Goal: Task Accomplishment & Management: Use online tool/utility

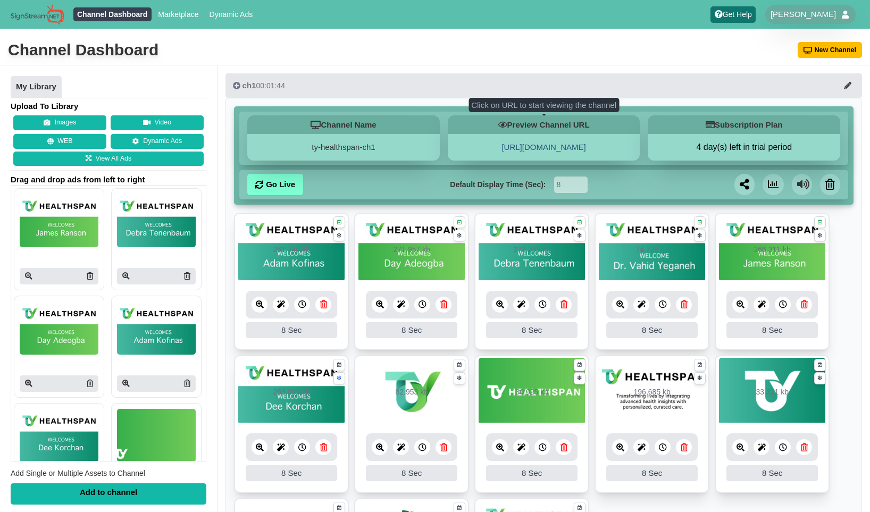
click at [541, 148] on link "[URL][DOMAIN_NAME]" at bounding box center [543, 146] width 84 height 9
click at [273, 184] on link "Go Live" at bounding box center [275, 184] width 56 height 21
click at [341, 225] on icon at bounding box center [339, 222] width 4 height 7
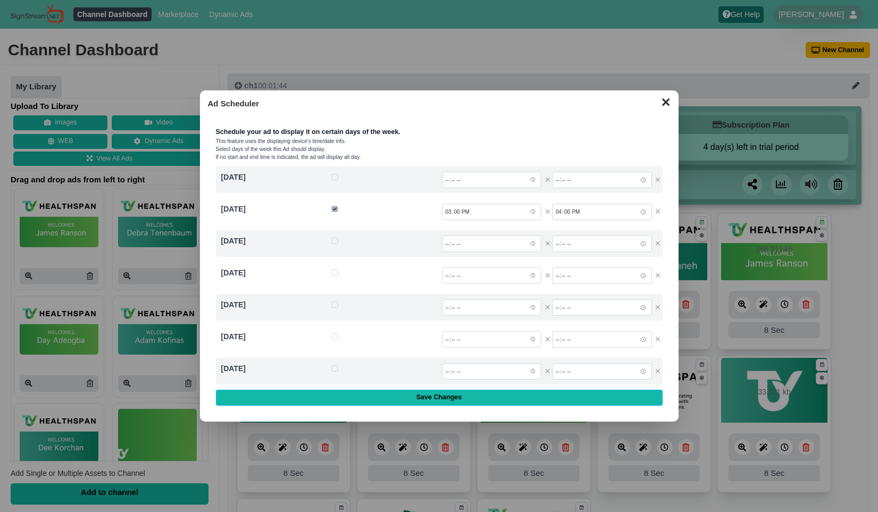
click at [668, 103] on button "✕" at bounding box center [665, 101] width 21 height 16
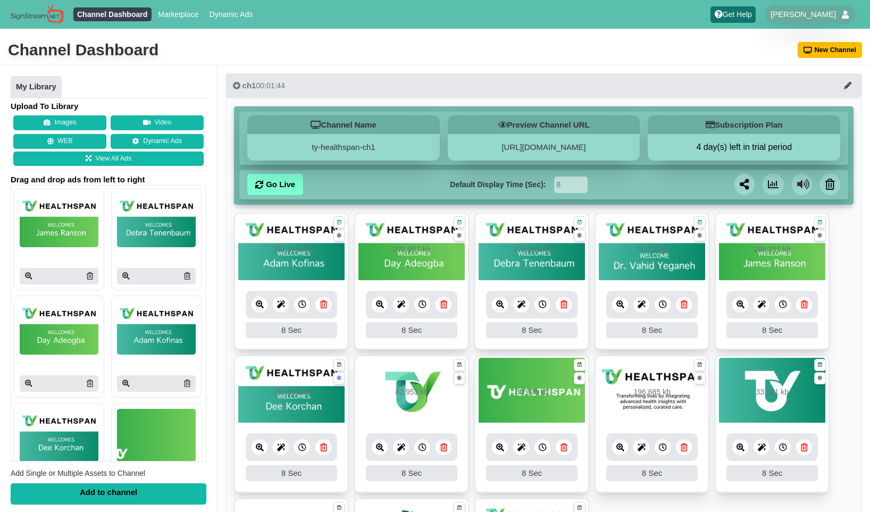
click at [325, 306] on icon at bounding box center [323, 304] width 7 height 8
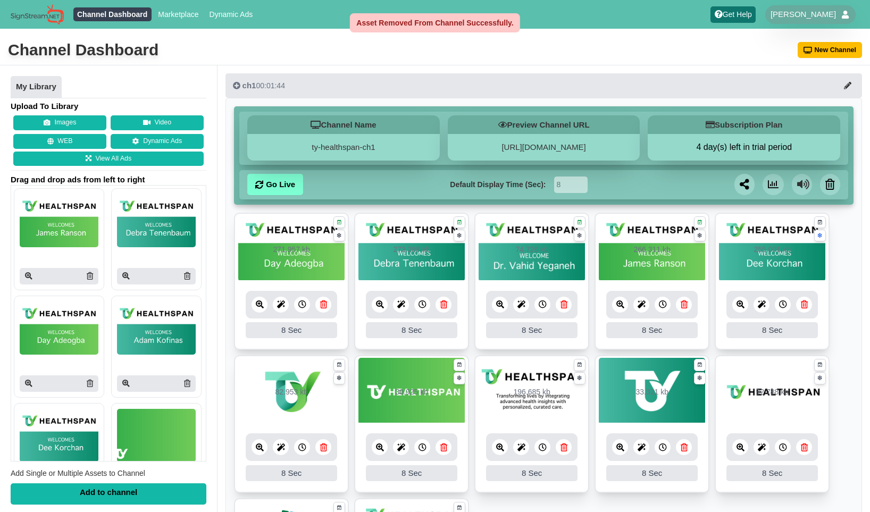
click at [325, 306] on icon at bounding box center [323, 304] width 7 height 8
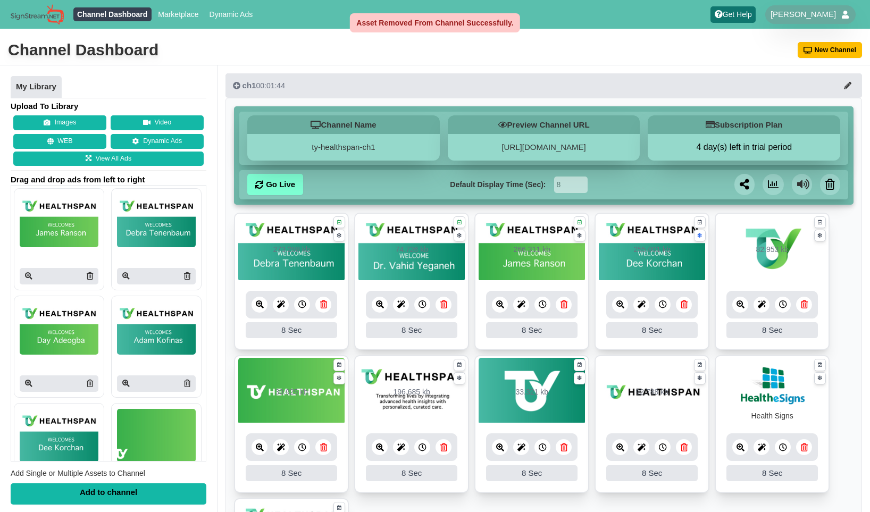
click at [325, 306] on icon at bounding box center [323, 304] width 7 height 8
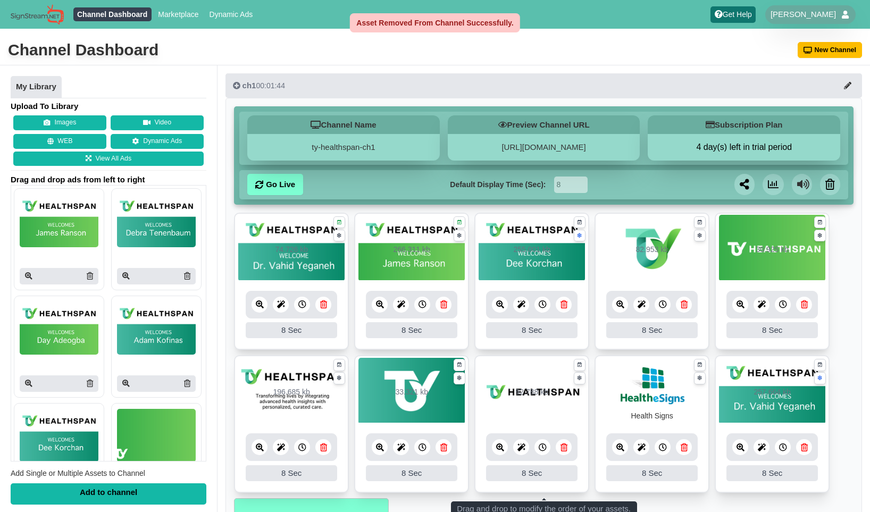
click at [325, 306] on icon at bounding box center [323, 304] width 7 height 8
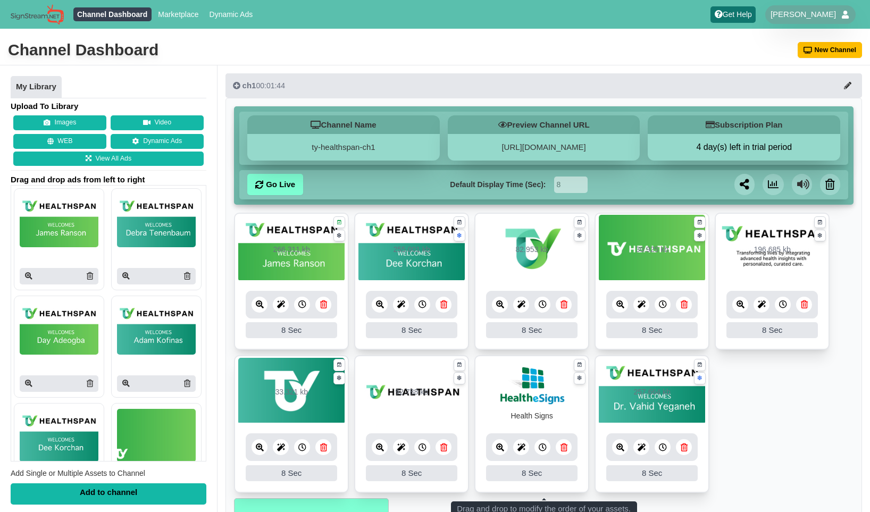
click at [325, 306] on icon at bounding box center [323, 304] width 7 height 8
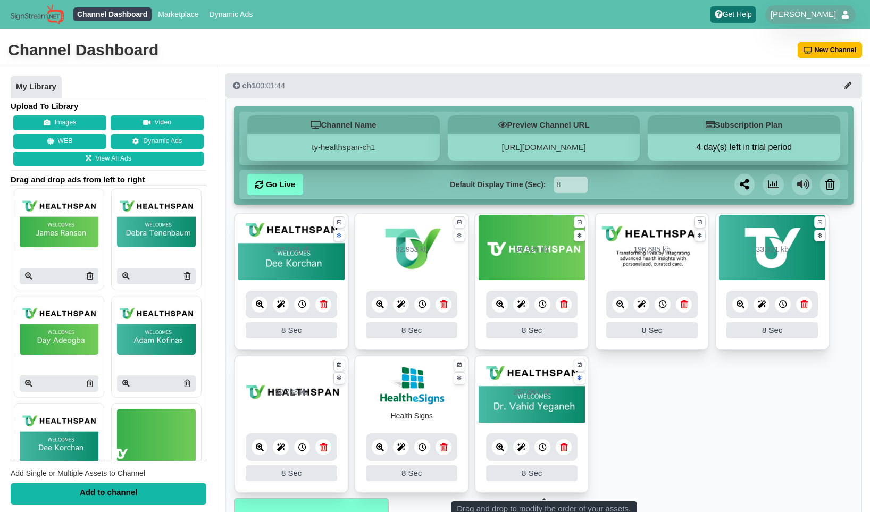
click at [271, 186] on link "Go Live" at bounding box center [275, 184] width 56 height 21
click at [339, 235] on icon at bounding box center [339, 235] width 4 height 7
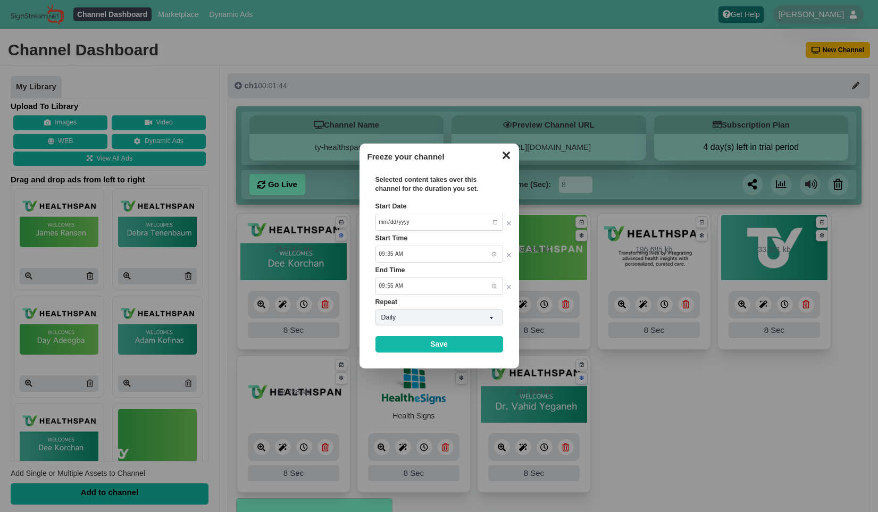
click at [505, 156] on button "✕" at bounding box center [505, 154] width 21 height 16
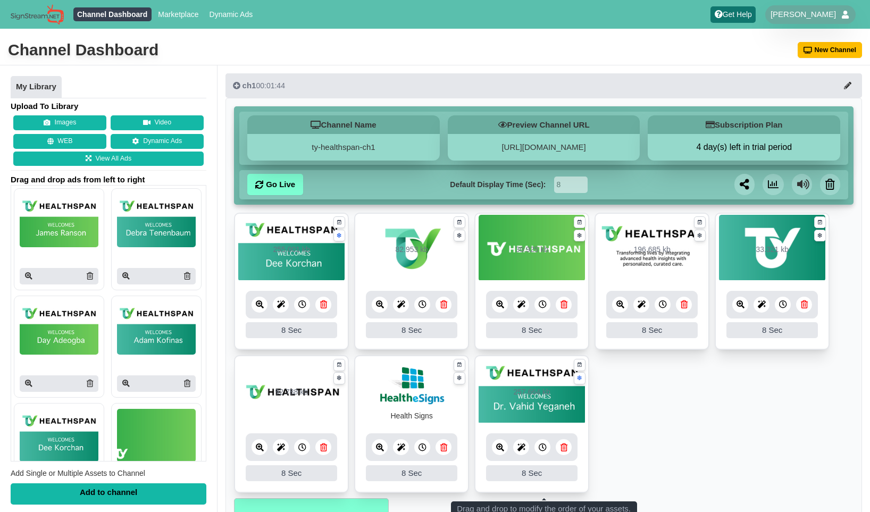
click at [324, 304] on icon at bounding box center [323, 304] width 7 height 8
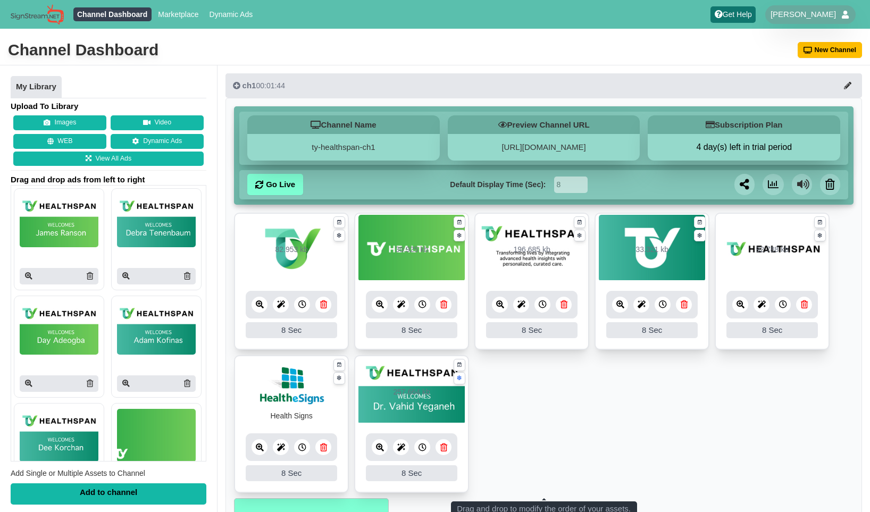
click at [65, 231] on img at bounding box center [59, 220] width 79 height 53
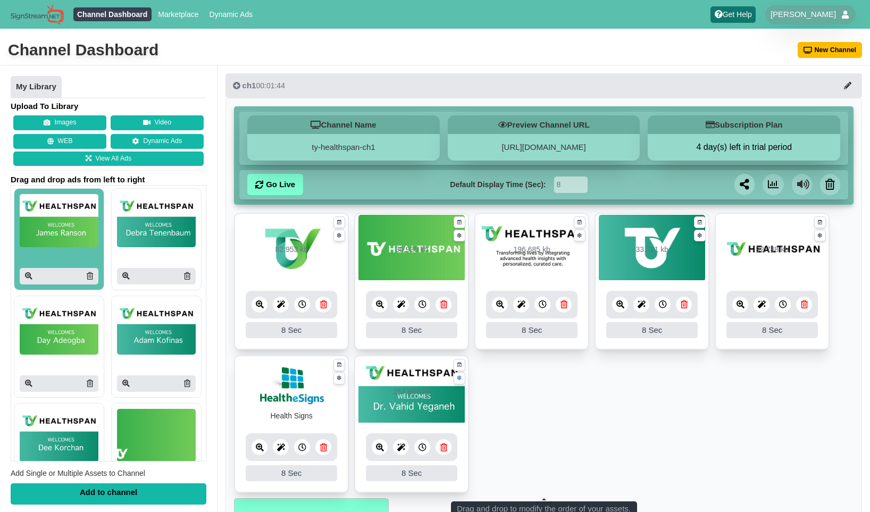
click at [162, 236] on img at bounding box center [156, 220] width 79 height 53
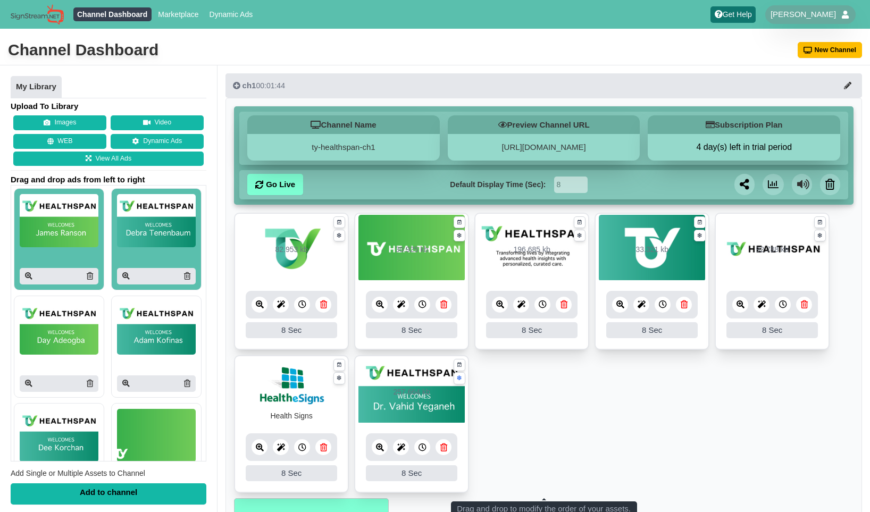
click at [57, 341] on img at bounding box center [59, 327] width 79 height 53
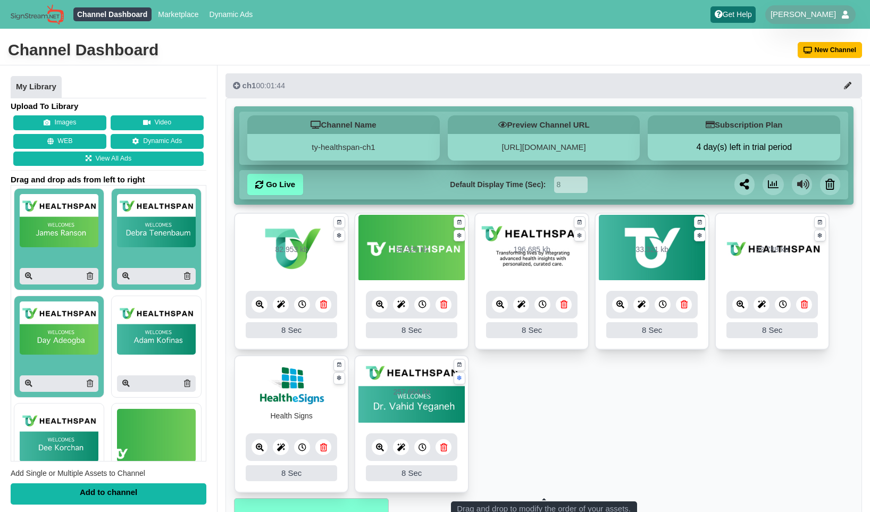
click at [153, 355] on div at bounding box center [156, 346] width 79 height 90
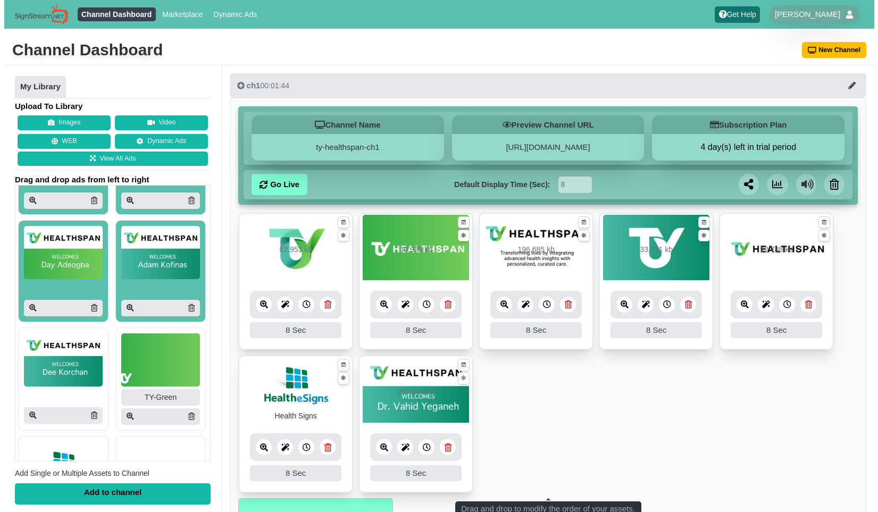
scroll to position [87, 0]
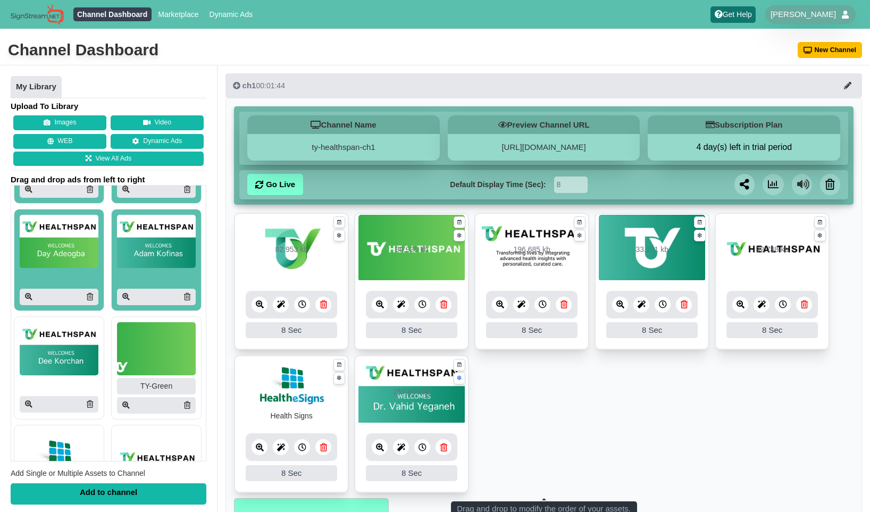
click at [130, 499] on div "Add to channel" at bounding box center [109, 493] width 196 height 21
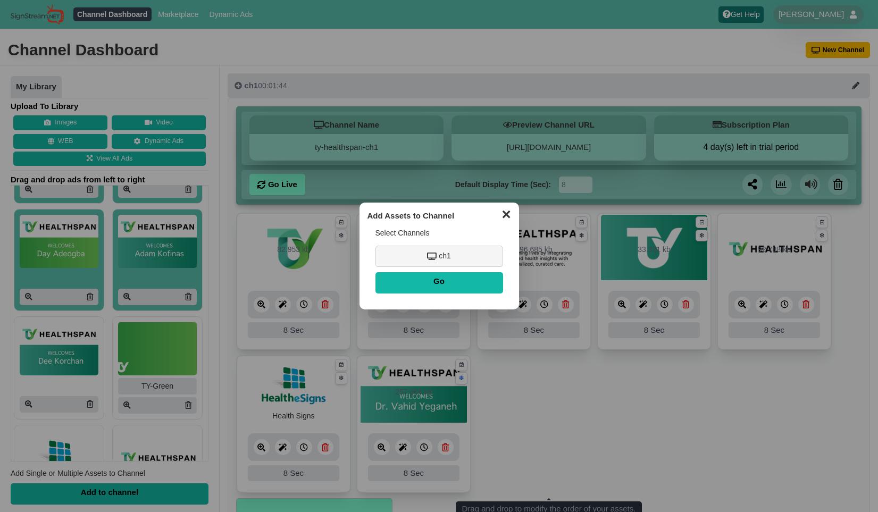
click at [413, 245] on div "Select Channels ch1 Go" at bounding box center [439, 261] width 144 height 80
click at [413, 263] on div "ch1" at bounding box center [439, 256] width 128 height 21
click at [432, 279] on input "Go" at bounding box center [439, 282] width 128 height 21
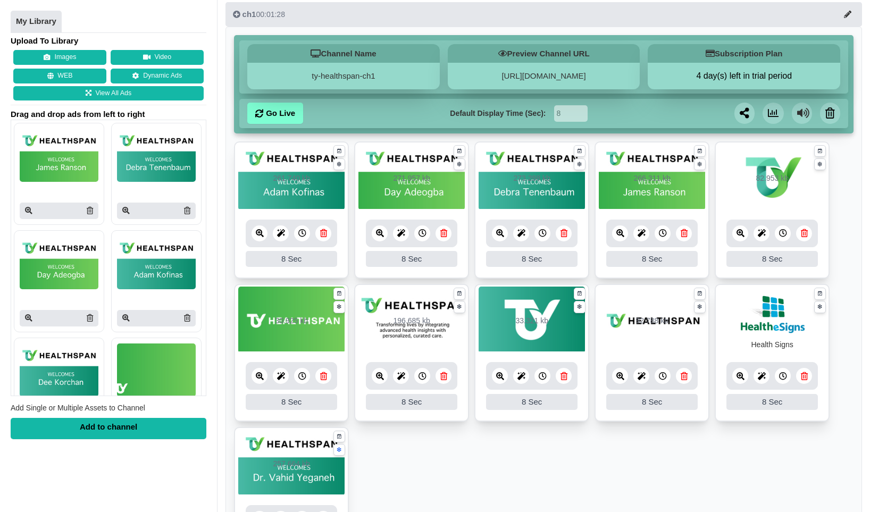
scroll to position [72, 0]
